Goal: Browse casually: Explore the website without a specific task or goal

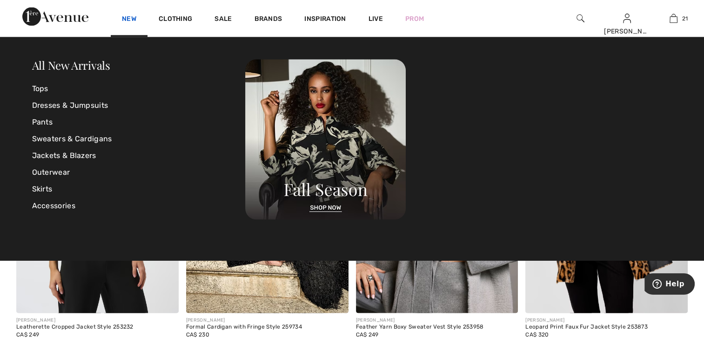
click at [126, 21] on link "New" at bounding box center [129, 20] width 14 height 10
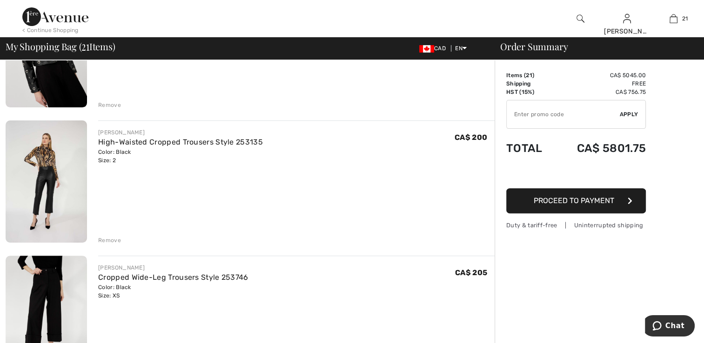
scroll to position [326, 0]
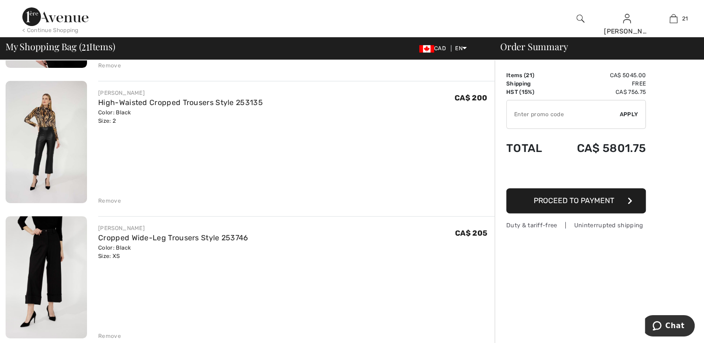
click at [56, 166] on img at bounding box center [46, 142] width 81 height 122
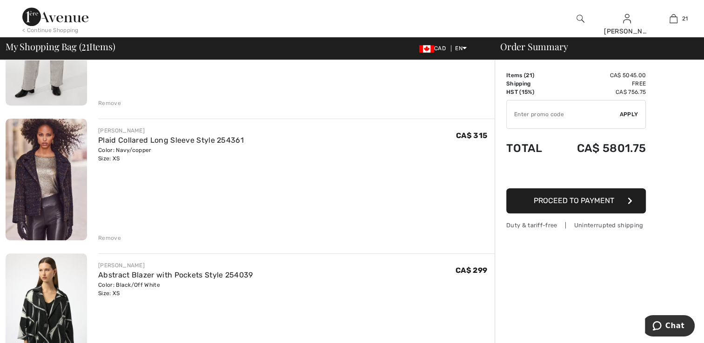
scroll to position [720, 0]
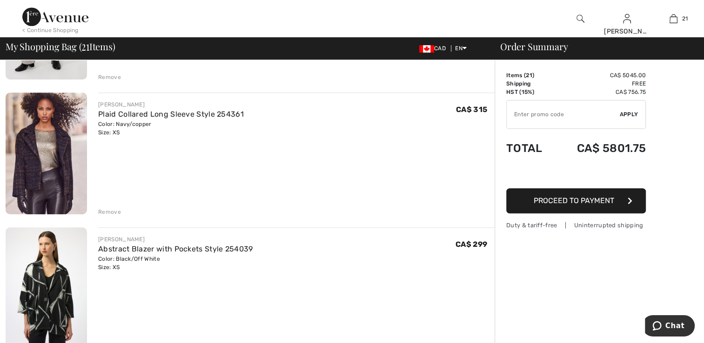
click at [49, 164] on img at bounding box center [46, 154] width 81 height 122
click at [48, 170] on img at bounding box center [46, 154] width 81 height 122
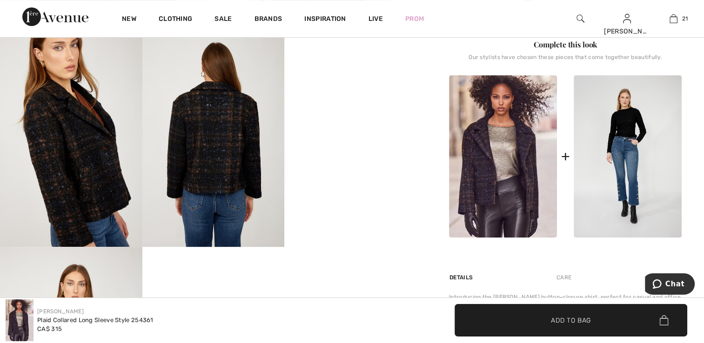
scroll to position [372, 0]
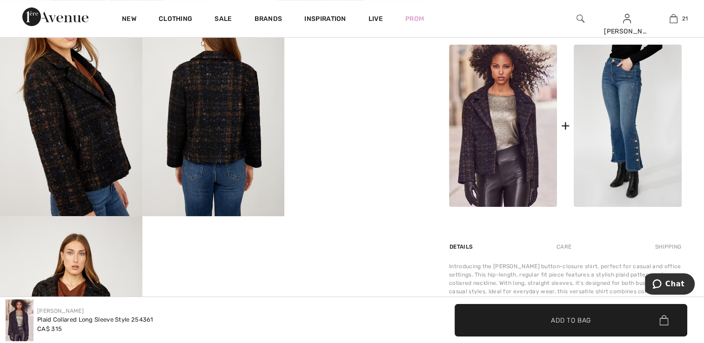
click at [103, 167] on img at bounding box center [71, 109] width 142 height 213
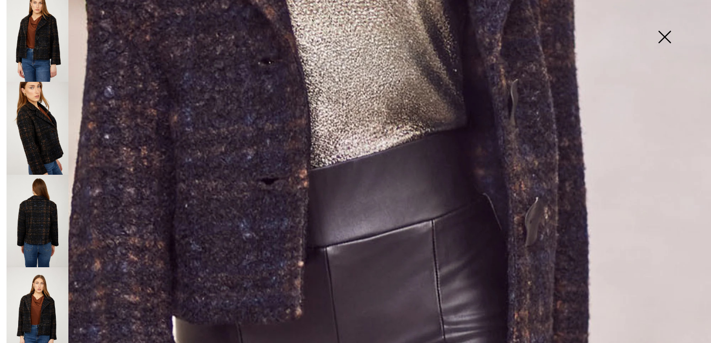
scroll to position [526, 0]
click at [668, 34] on img at bounding box center [664, 38] width 47 height 48
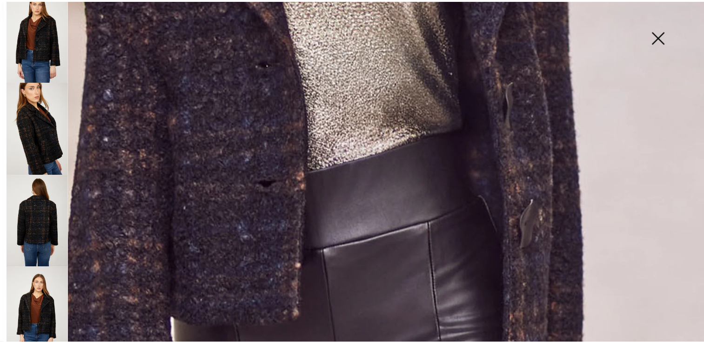
scroll to position [372, 0]
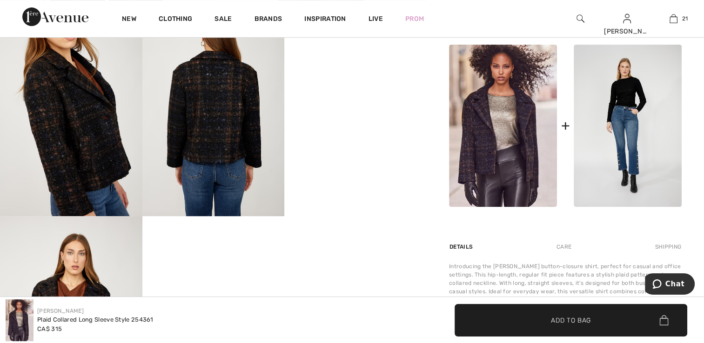
click at [603, 160] on img at bounding box center [627, 126] width 108 height 162
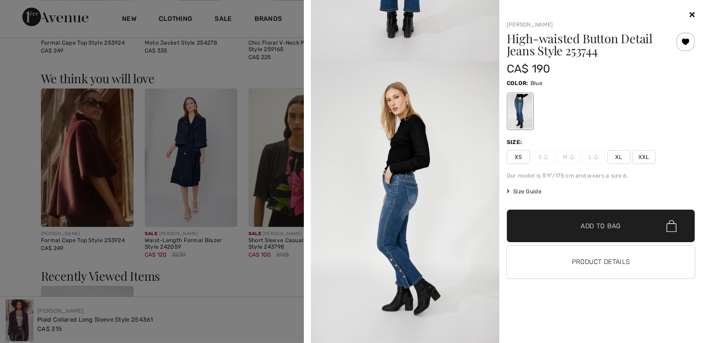
scroll to position [977, 0]
click at [693, 13] on icon at bounding box center [691, 14] width 5 height 7
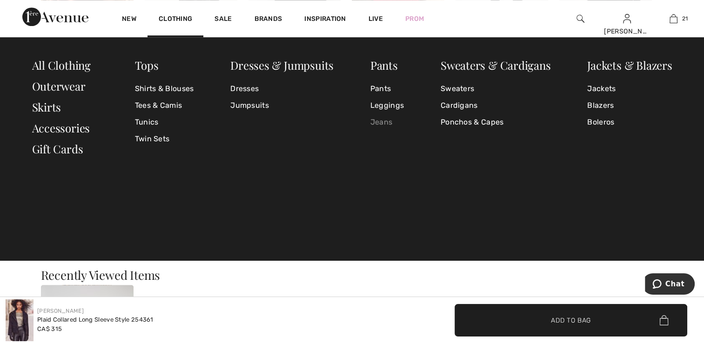
click at [384, 123] on link "Jeans" at bounding box center [386, 122] width 33 height 17
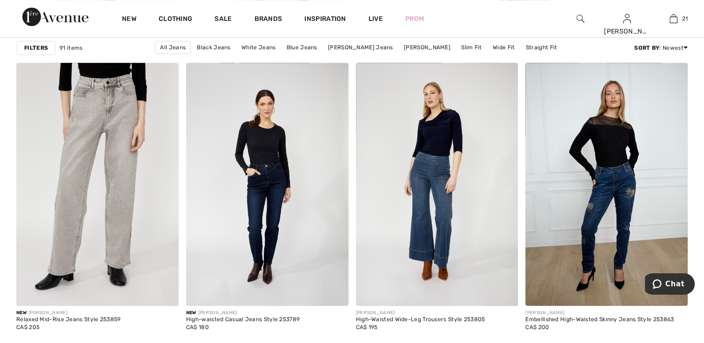
scroll to position [651, 0]
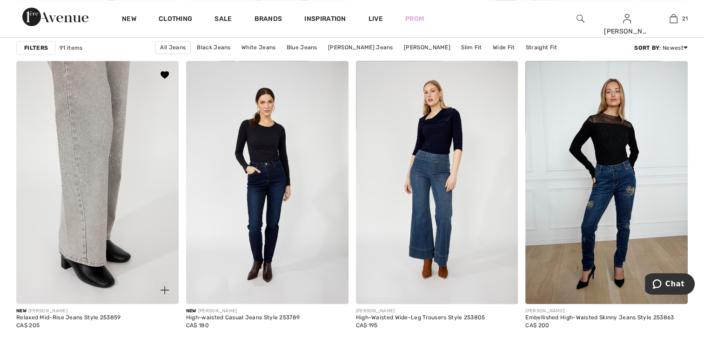
click at [120, 213] on img at bounding box center [97, 182] width 162 height 243
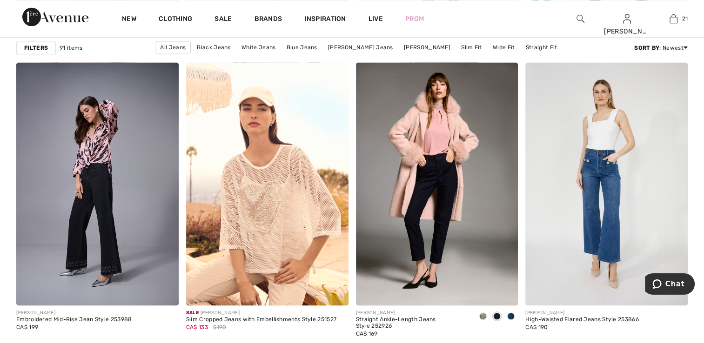
scroll to position [1628, 0]
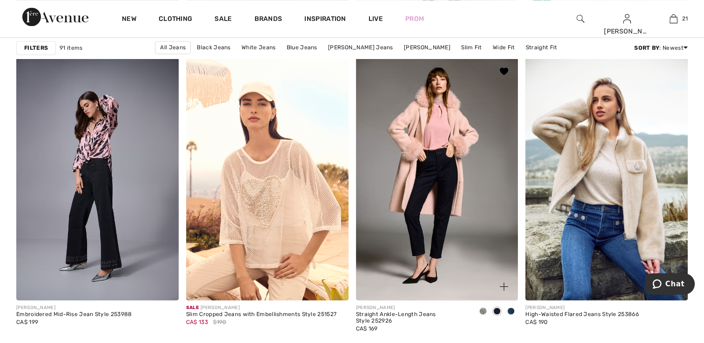
click at [512, 312] on span at bounding box center [510, 310] width 7 height 7
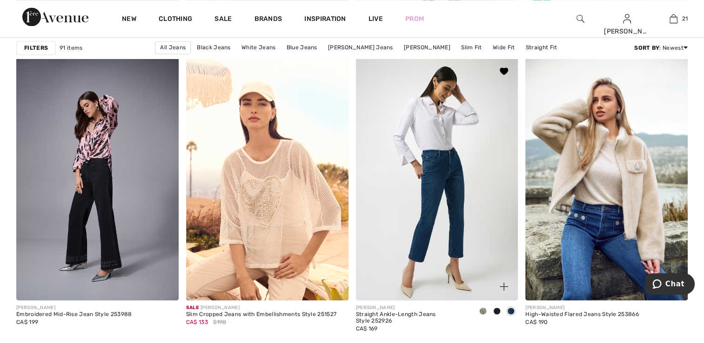
click at [495, 309] on span at bounding box center [496, 310] width 7 height 7
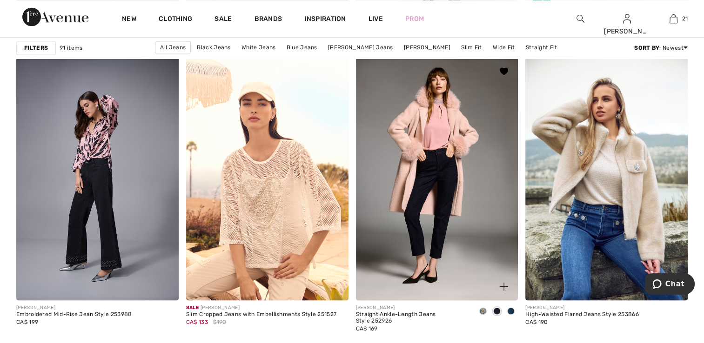
click at [484, 311] on span at bounding box center [482, 310] width 7 height 7
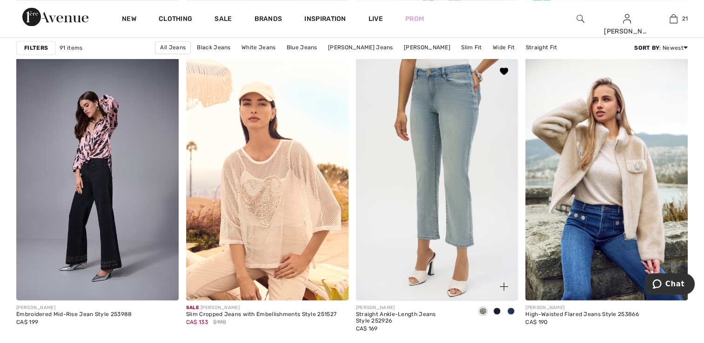
click at [495, 310] on span at bounding box center [496, 310] width 7 height 7
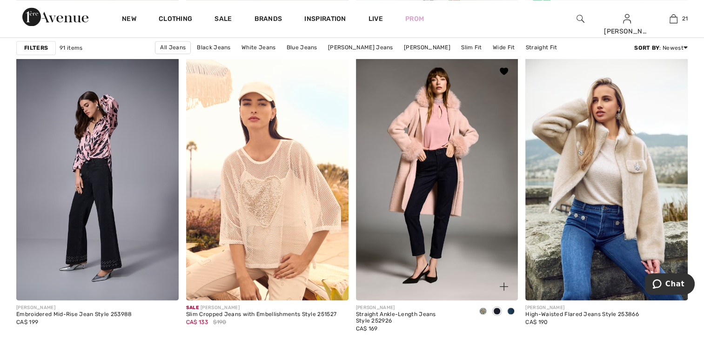
click at [513, 307] on div at bounding box center [511, 311] width 14 height 15
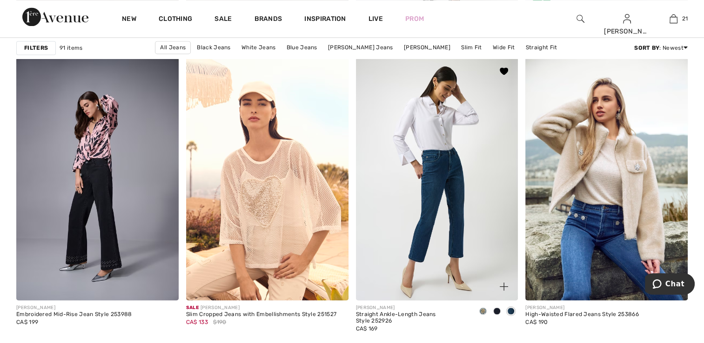
click at [497, 311] on span at bounding box center [496, 310] width 7 height 7
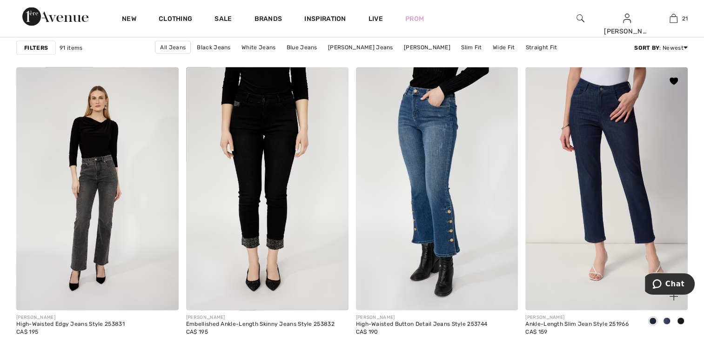
scroll to position [1907, 0]
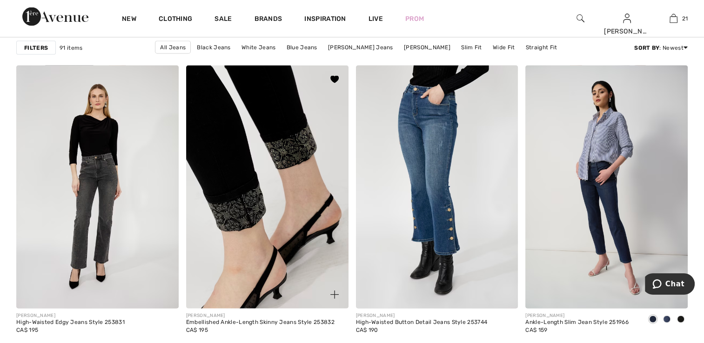
click at [254, 252] on img at bounding box center [267, 187] width 162 height 243
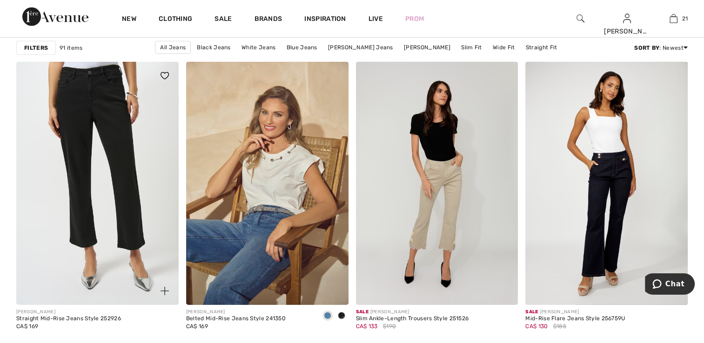
scroll to position [2837, 0]
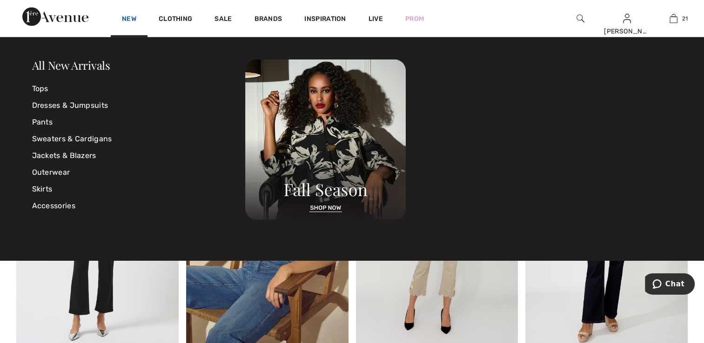
click at [132, 19] on link "New" at bounding box center [129, 20] width 14 height 10
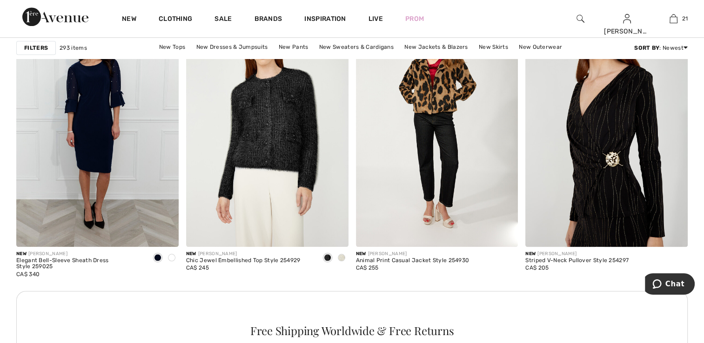
scroll to position [1023, 0]
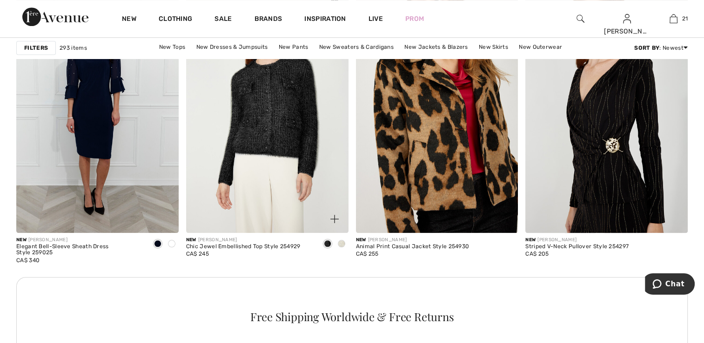
click at [339, 244] on span at bounding box center [341, 243] width 7 height 7
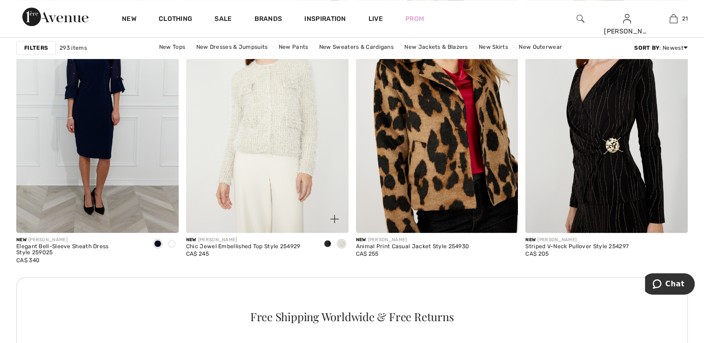
click at [327, 243] on span at bounding box center [327, 243] width 7 height 7
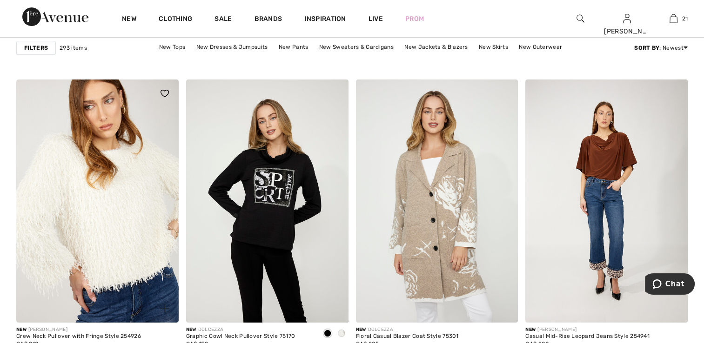
scroll to position [3581, 0]
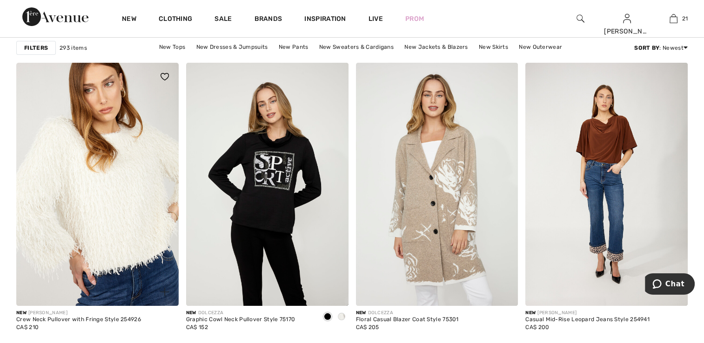
click at [117, 272] on img at bounding box center [97, 184] width 162 height 243
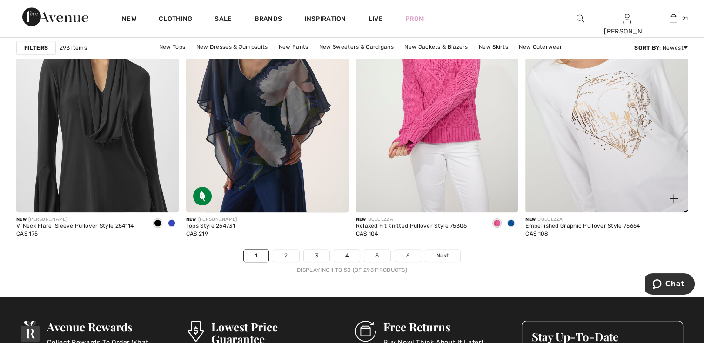
scroll to position [4279, 0]
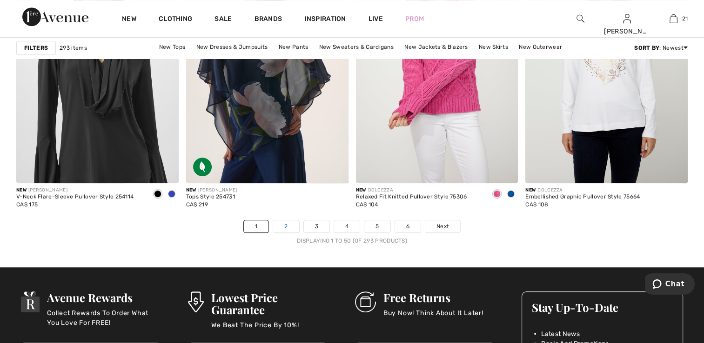
click at [283, 224] on link "2" at bounding box center [286, 226] width 26 height 12
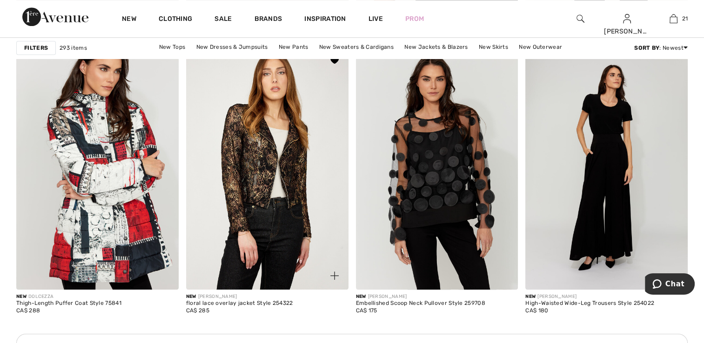
scroll to position [1023, 0]
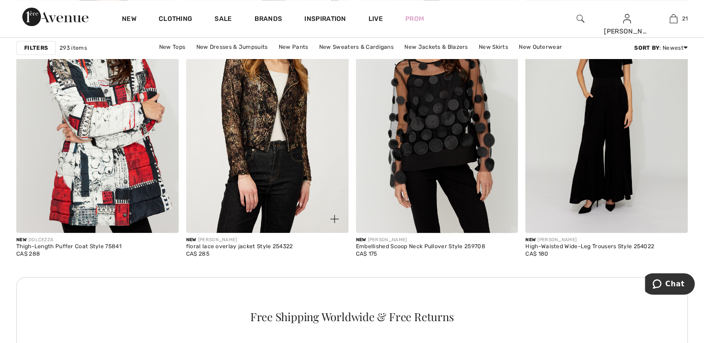
click at [266, 178] on img at bounding box center [267, 110] width 162 height 243
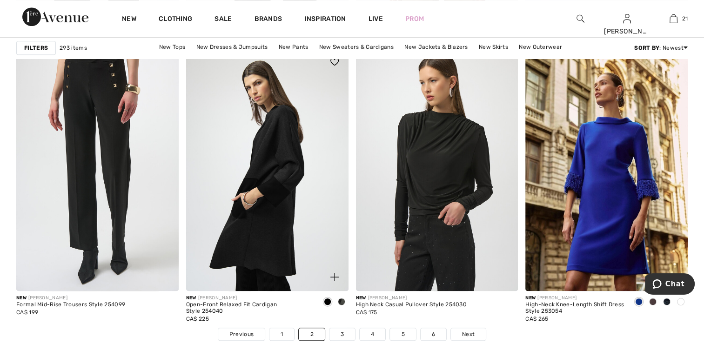
scroll to position [4186, 0]
